Goal: Check status: Check status

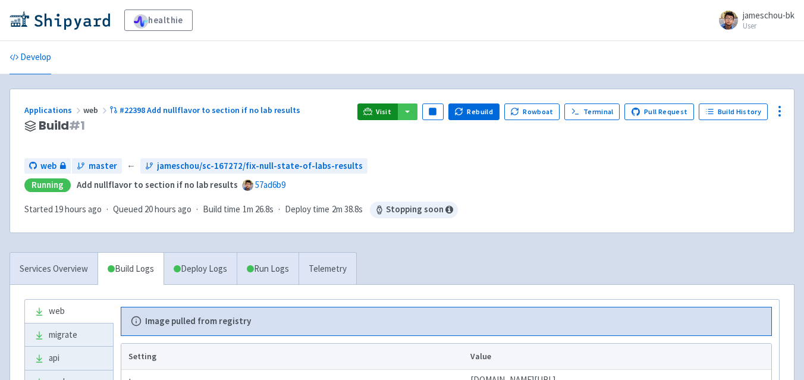
click at [385, 107] on span "Visit" at bounding box center [383, 112] width 15 height 10
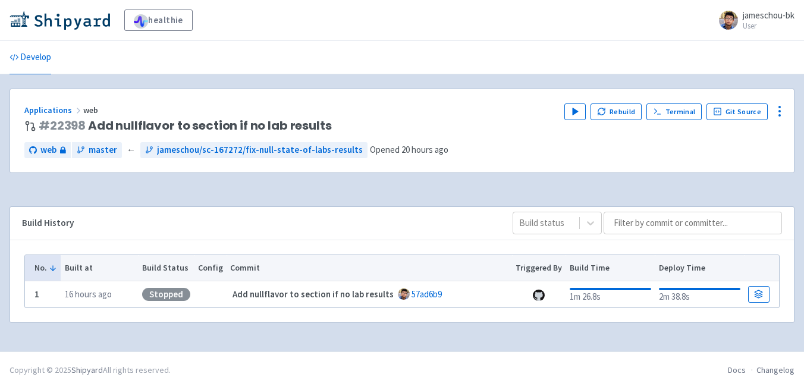
click at [590, 110] on div "Play Rebuild Terminal Git Source" at bounding box center [671, 111] width 215 height 17
click at [578, 113] on polygon "button" at bounding box center [575, 111] width 5 height 7
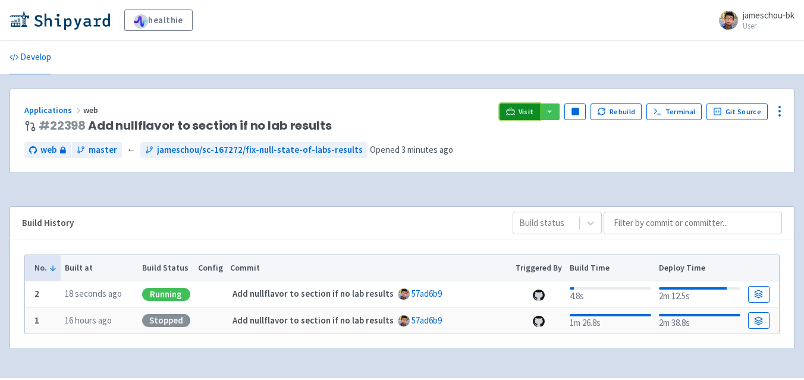
click at [511, 114] on icon at bounding box center [510, 111] width 9 height 9
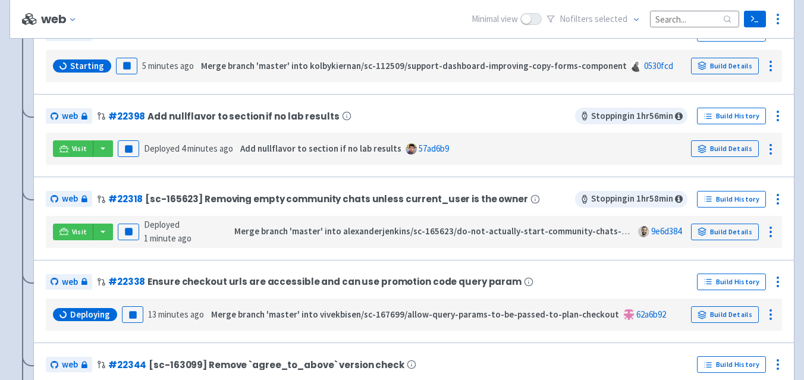
scroll to position [332, 0]
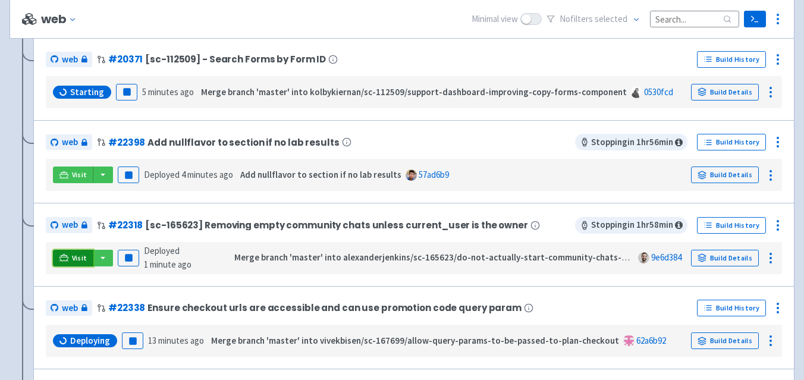
click at [80, 250] on link "Visit" at bounding box center [73, 258] width 40 height 17
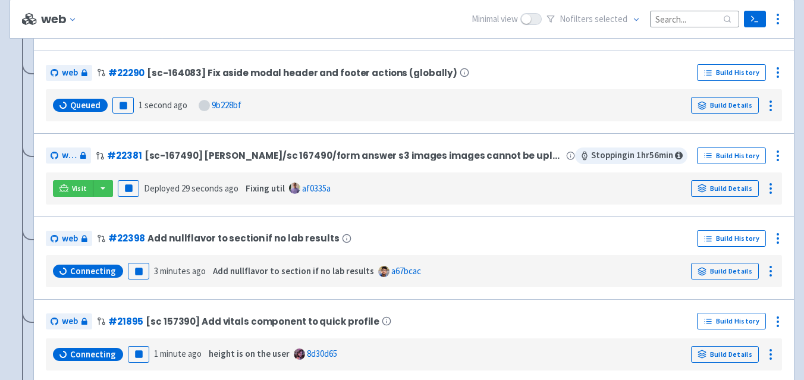
scroll to position [166, 0]
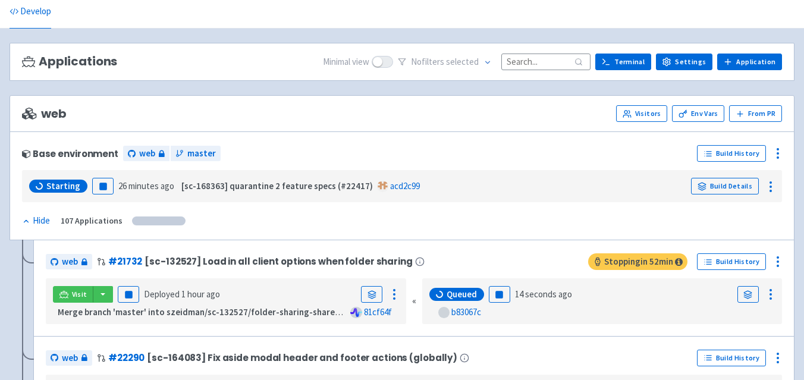
scroll to position [118, 0]
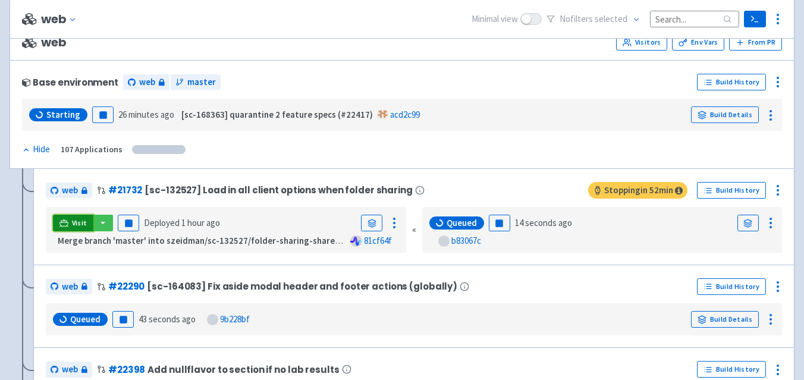
click at [74, 219] on span "Visit" at bounding box center [79, 223] width 15 height 10
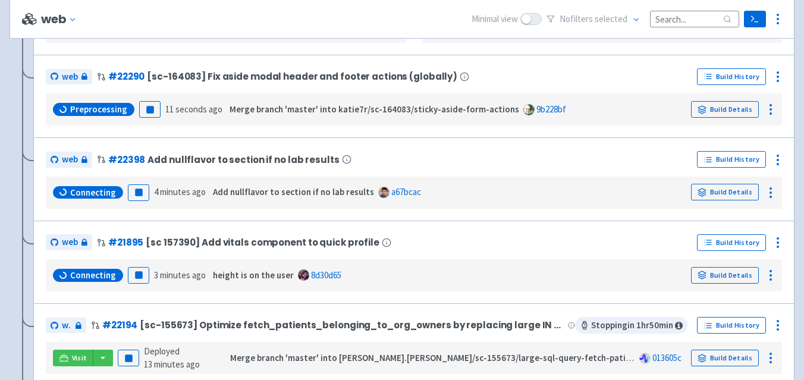
scroll to position [381, 0]
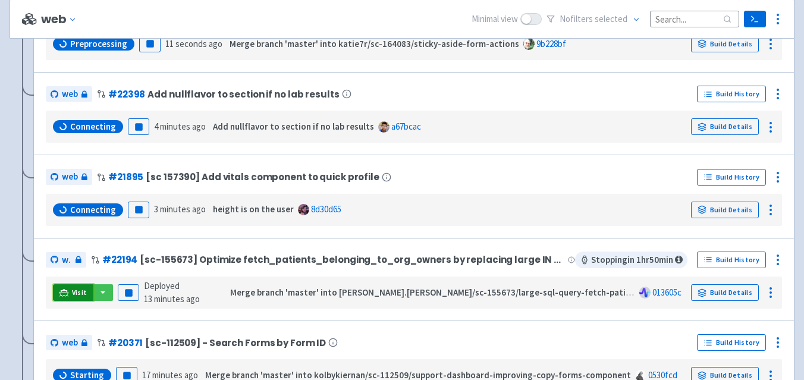
click at [81, 297] on span "Visit" at bounding box center [79, 293] width 15 height 10
